Goal: Find specific page/section: Find specific page/section

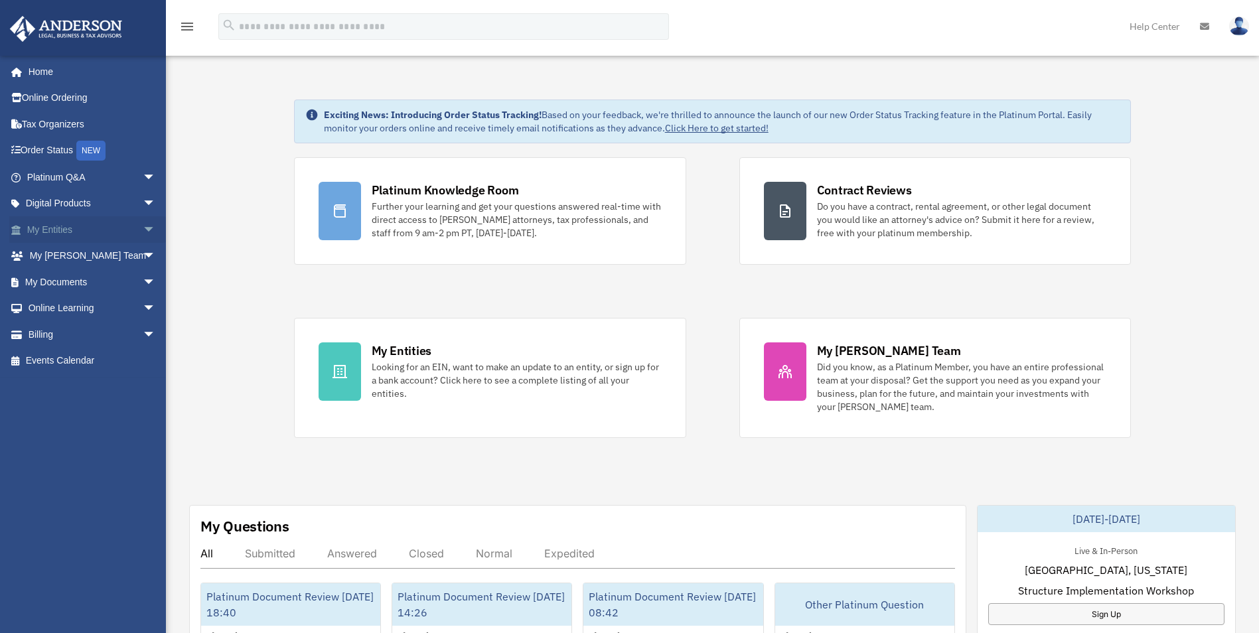
click at [127, 230] on link "My Entities arrow_drop_down" at bounding box center [92, 229] width 167 height 27
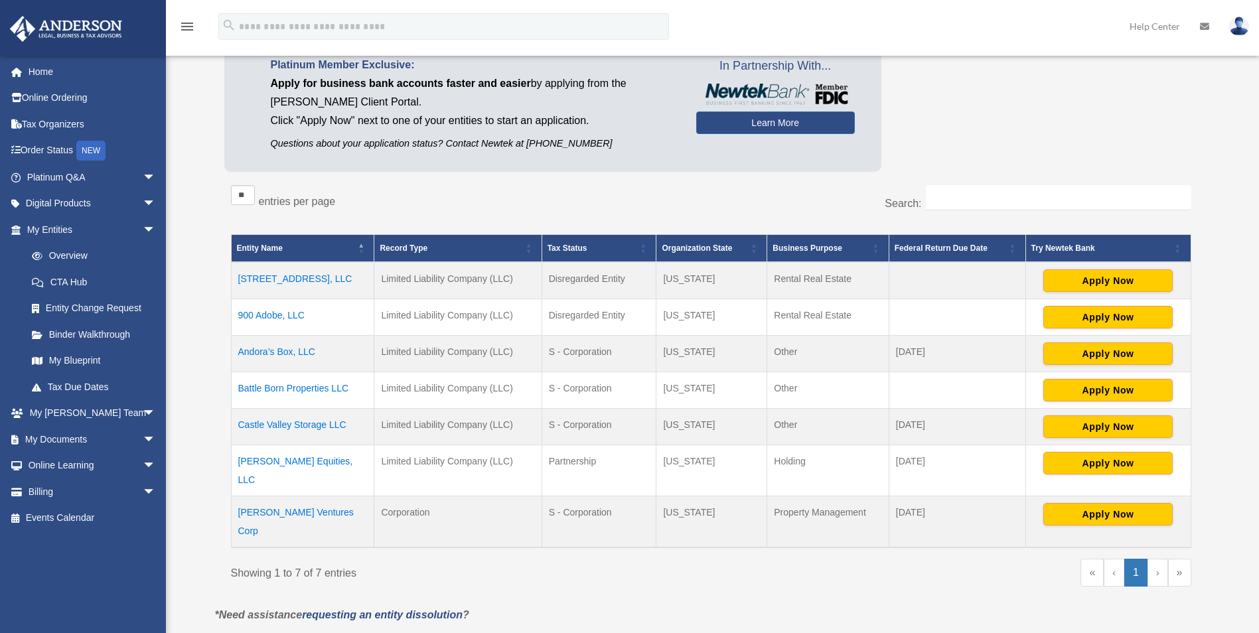
scroll to position [133, 0]
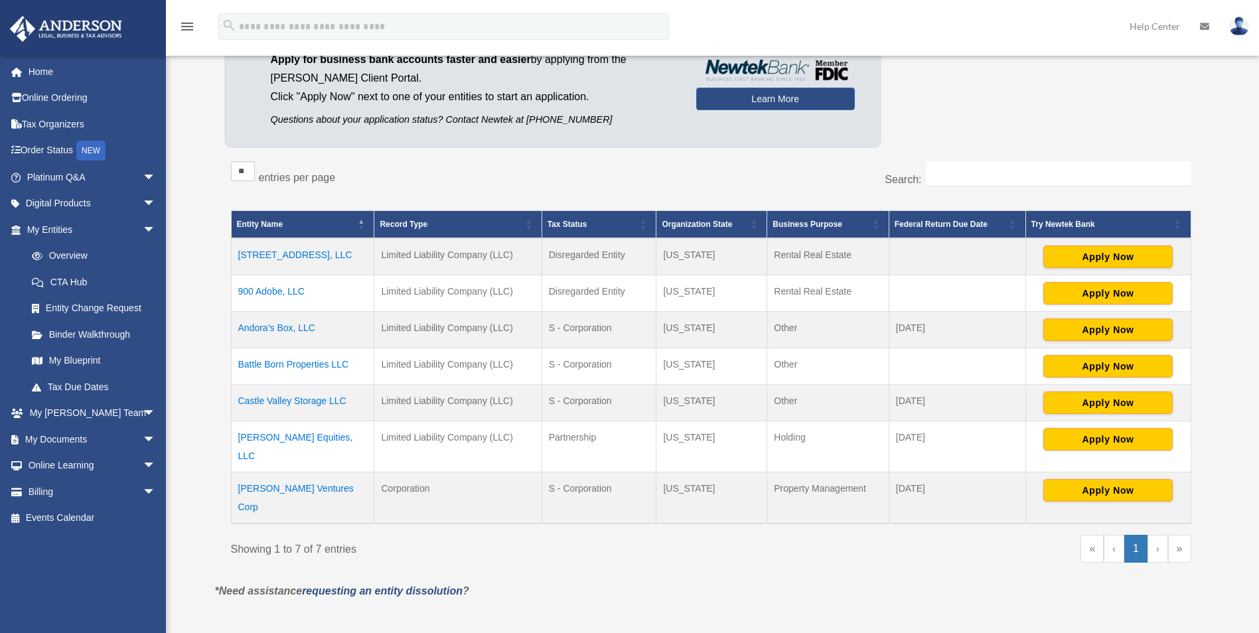
click at [325, 367] on td "Battle Born Properties LLC" at bounding box center [302, 366] width 143 height 37
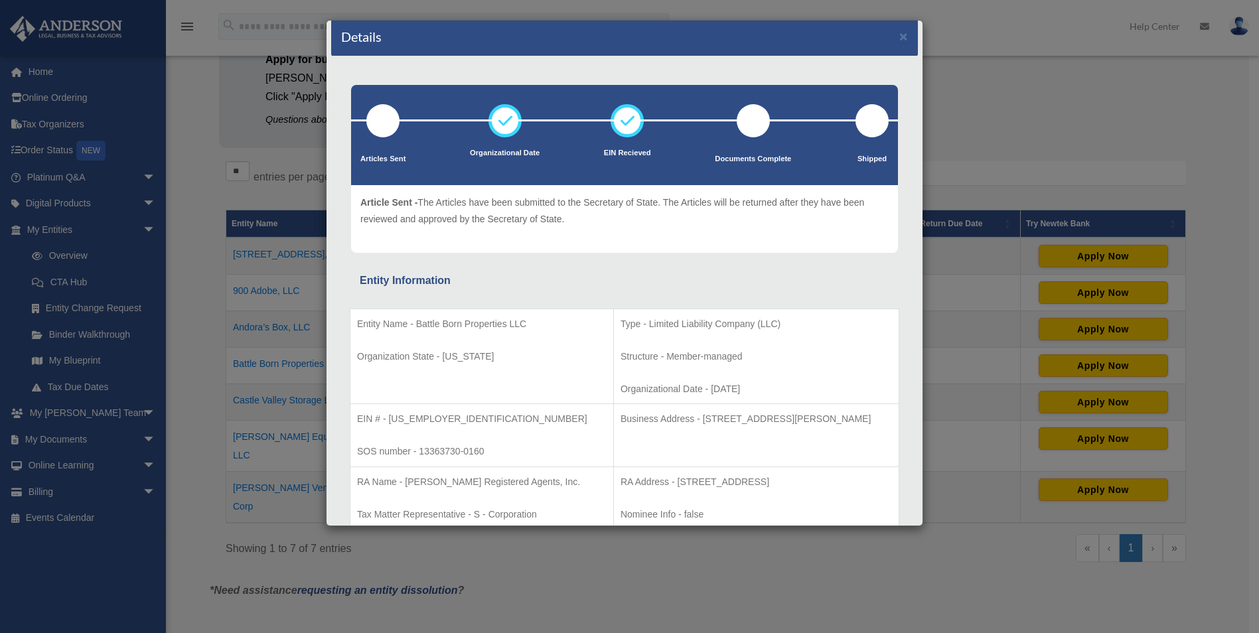
scroll to position [0, 0]
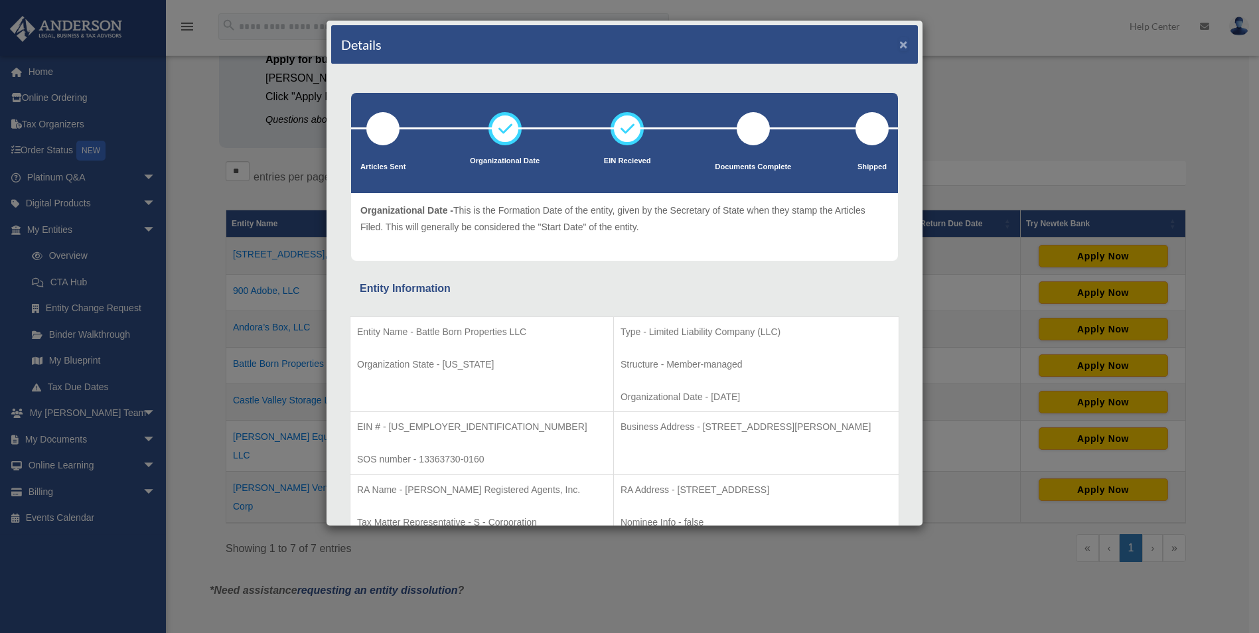
click at [899, 42] on button "×" at bounding box center [903, 44] width 9 height 14
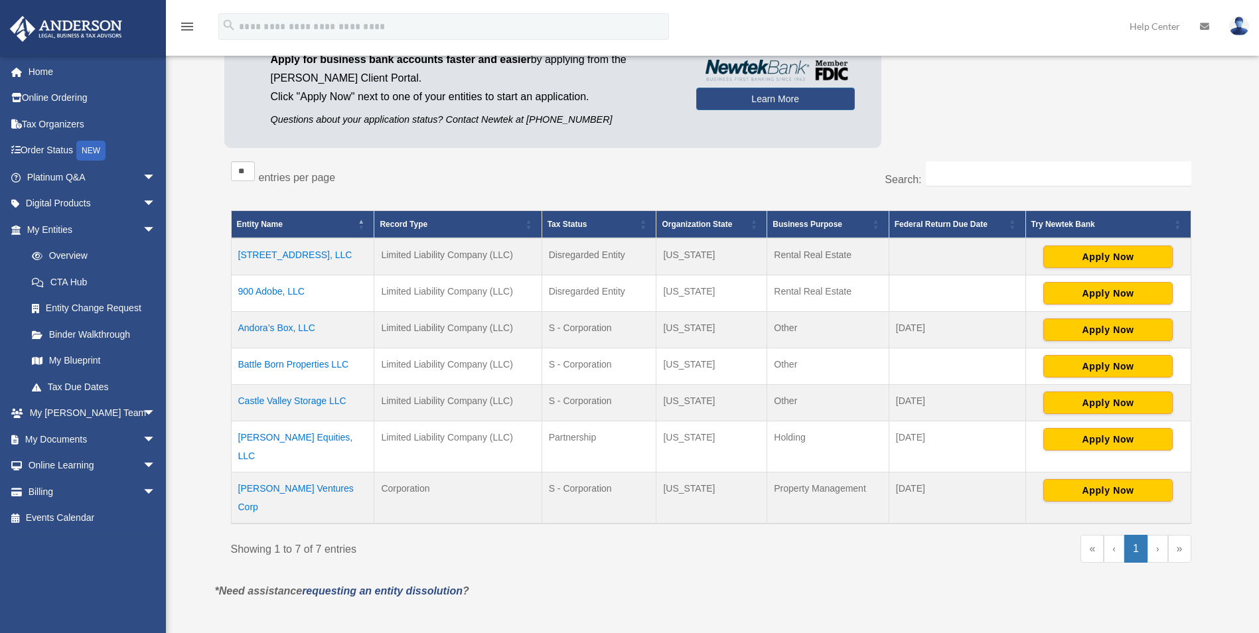
click at [308, 322] on td "Andora’s Box, LLC" at bounding box center [302, 329] width 143 height 37
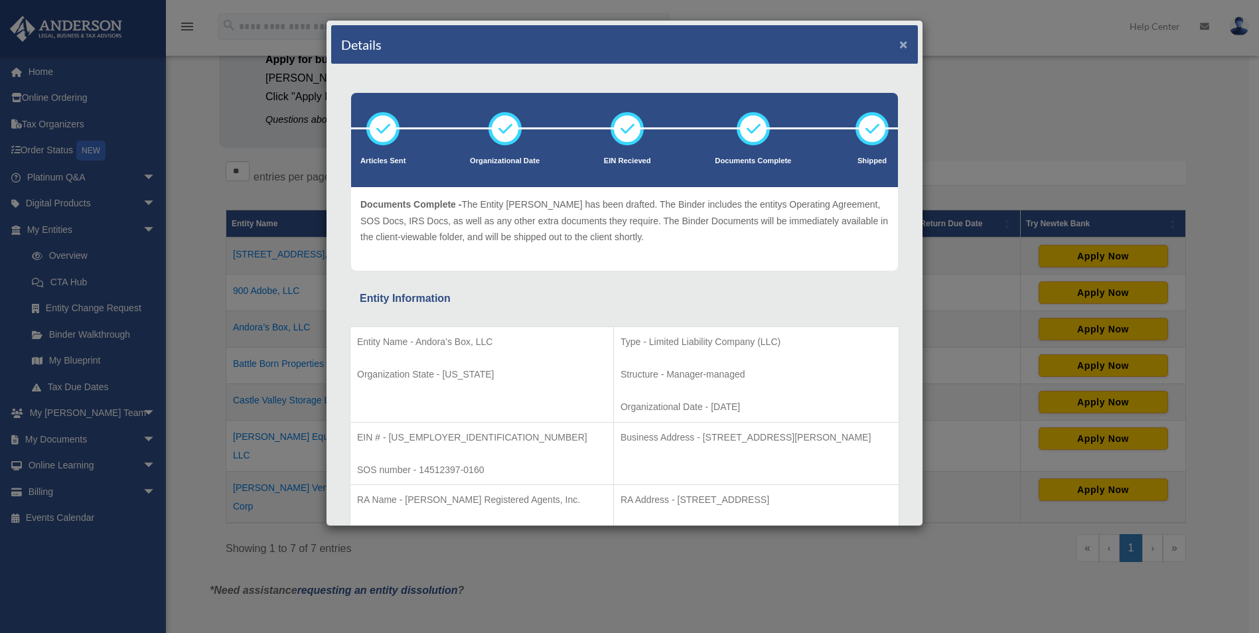
click at [899, 38] on button "×" at bounding box center [903, 44] width 9 height 14
